Goal: Task Accomplishment & Management: Manage account settings

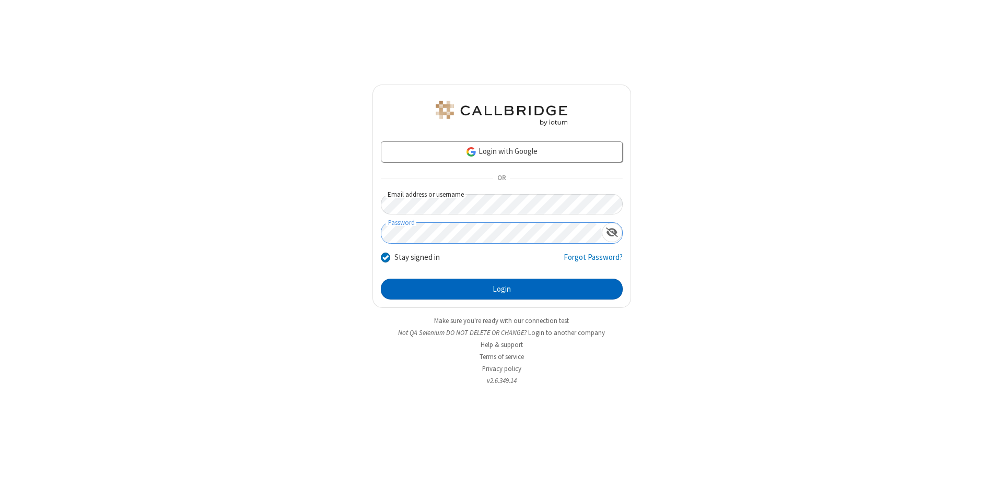
click at [501, 289] on button "Login" at bounding box center [502, 289] width 242 height 21
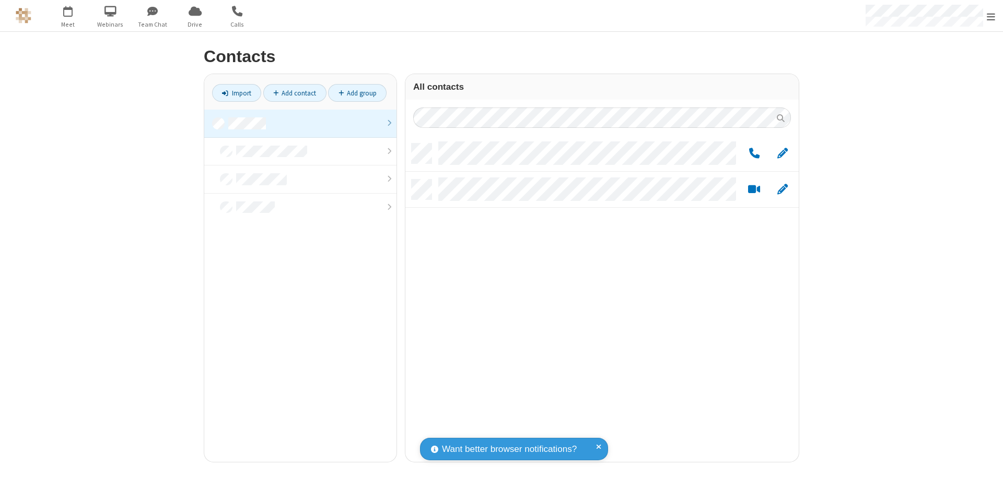
click at [300, 123] on link at bounding box center [300, 124] width 192 height 28
click at [782, 153] on span "Edit" at bounding box center [782, 153] width 10 height 13
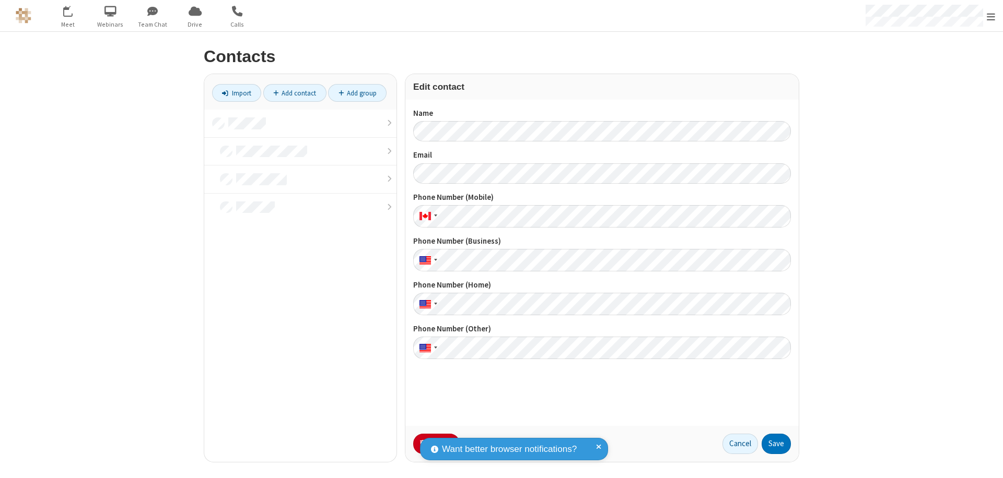
click at [0, 0] on button "No Thanks" at bounding box center [0, 0] width 0 height 0
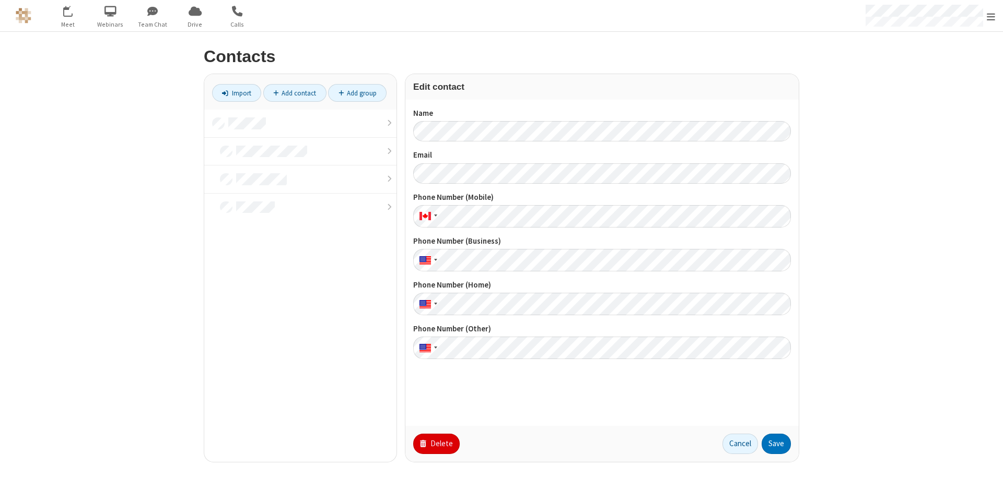
click at [435, 444] on button "Delete" at bounding box center [436, 444] width 46 height 21
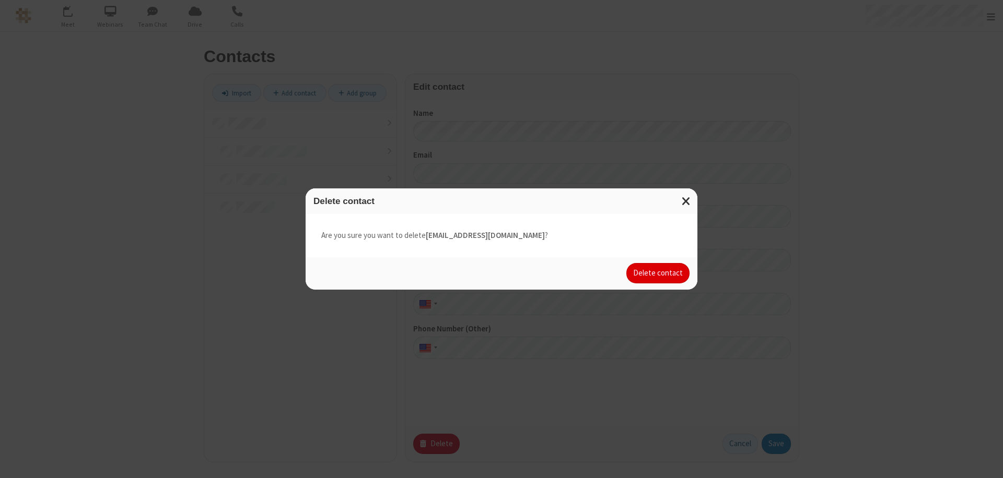
click at [658, 273] on button "Delete contact" at bounding box center [657, 273] width 63 height 21
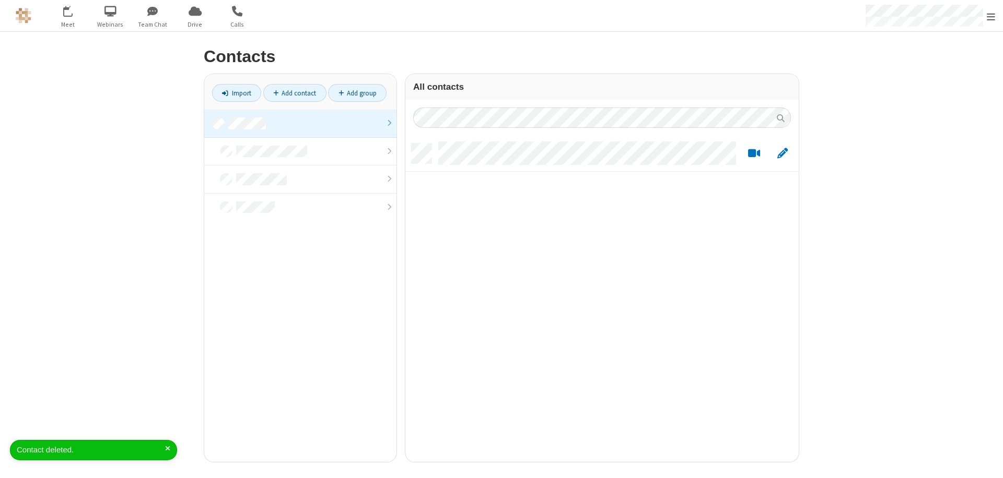
scroll to position [319, 385]
